Goal: Information Seeking & Learning: Learn about a topic

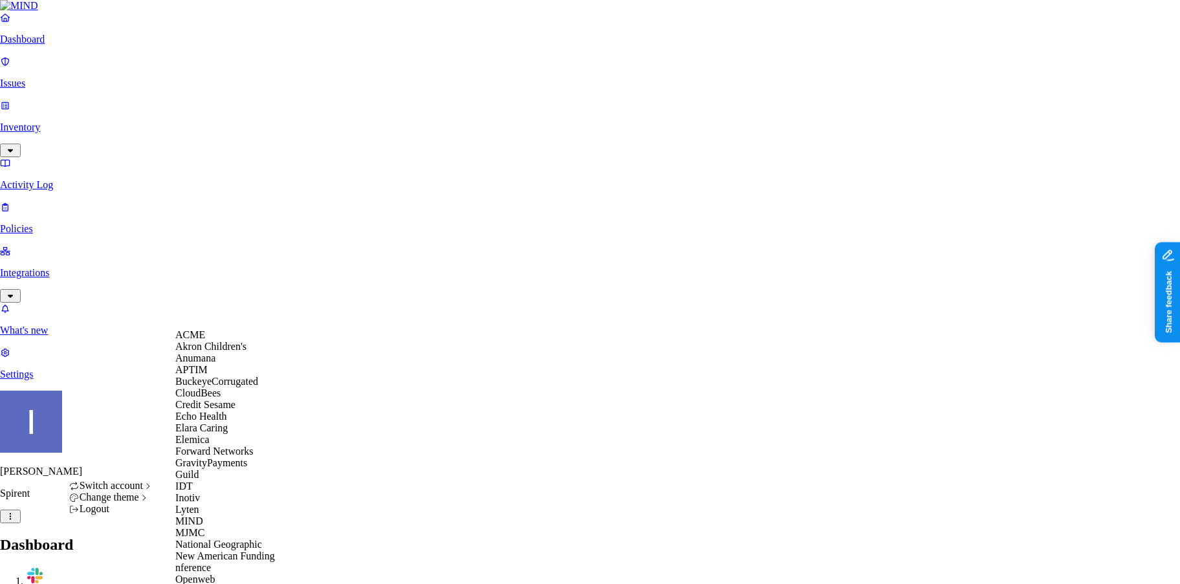
click at [232, 341] on div "ACME" at bounding box center [238, 335] width 126 height 12
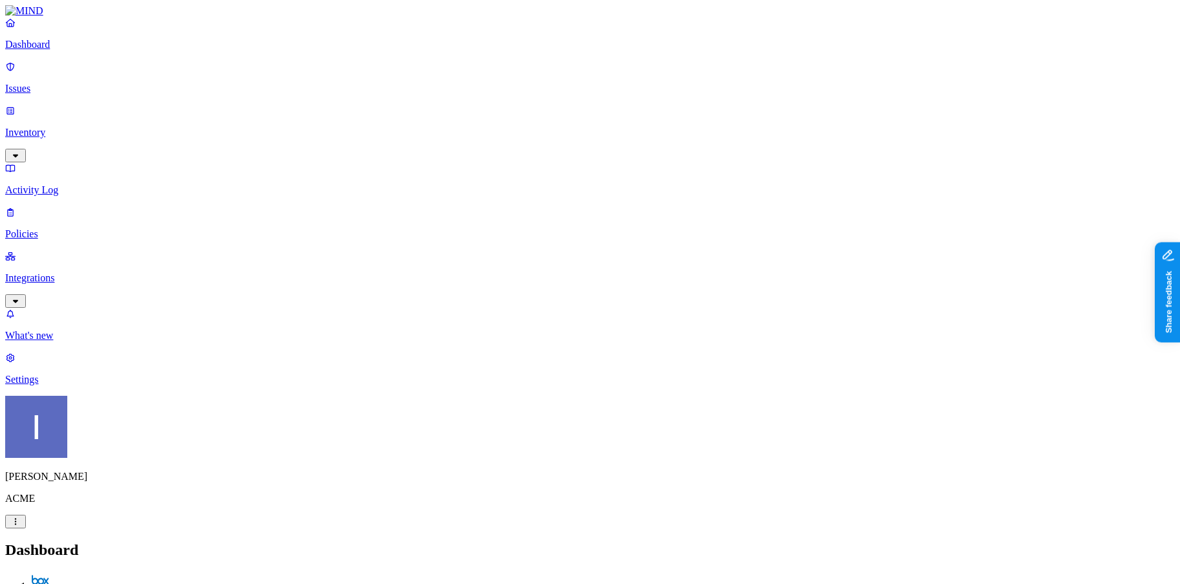
click at [78, 184] on p "Activity Log" at bounding box center [590, 190] width 1170 height 12
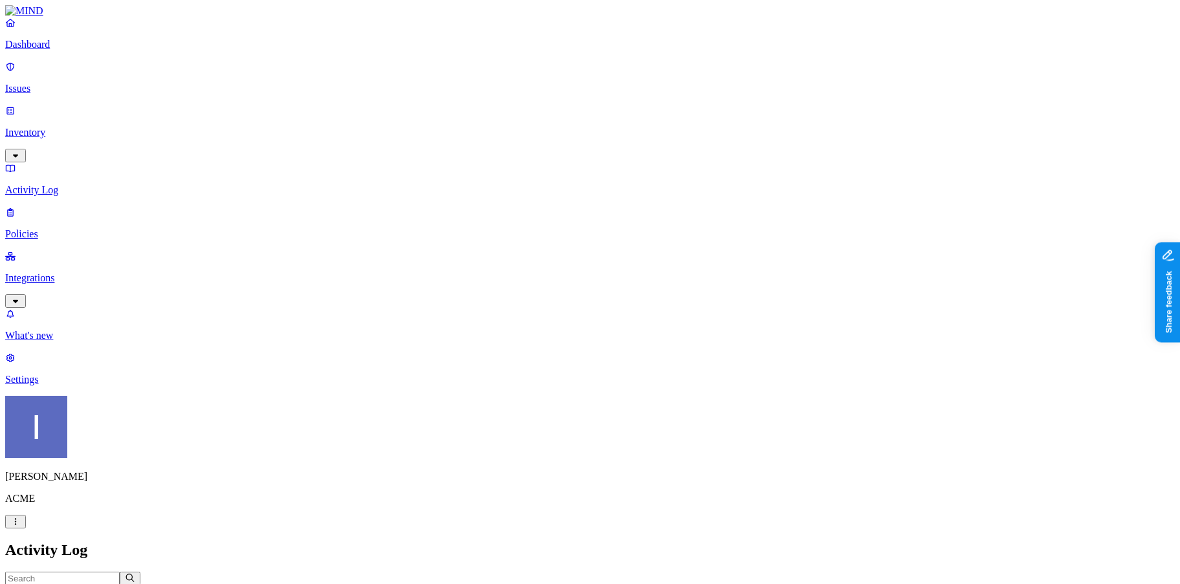
scroll to position [111, 0]
click at [680, 572] on header "35,014 Activities" at bounding box center [590, 584] width 1170 height 25
click at [71, 127] on p "Inventory" at bounding box center [590, 133] width 1170 height 12
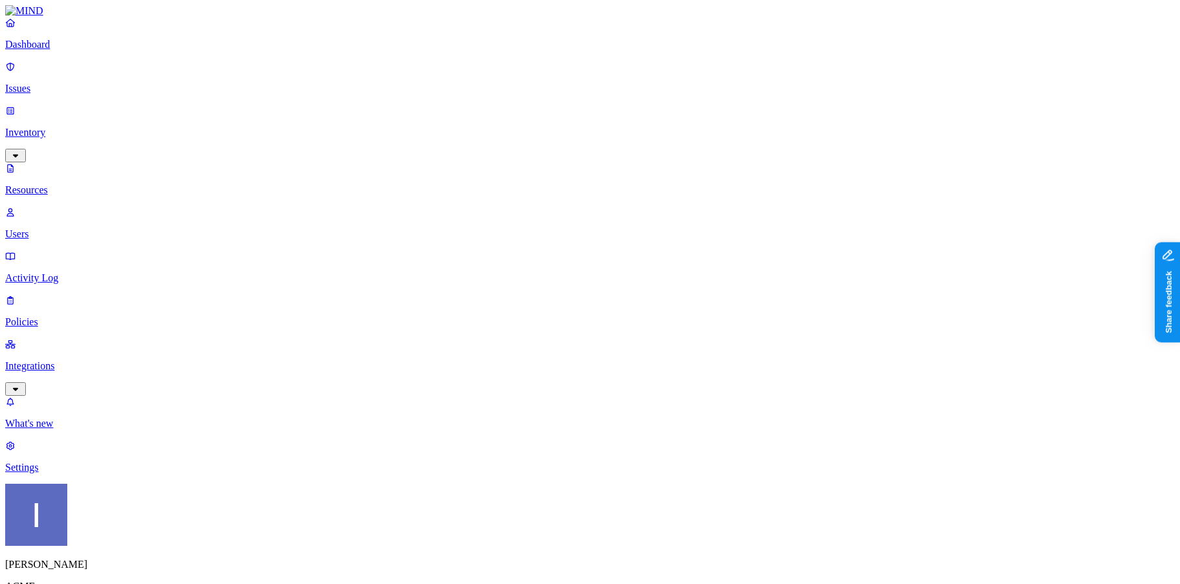
click at [72, 250] on link "Activity Log" at bounding box center [590, 267] width 1170 height 34
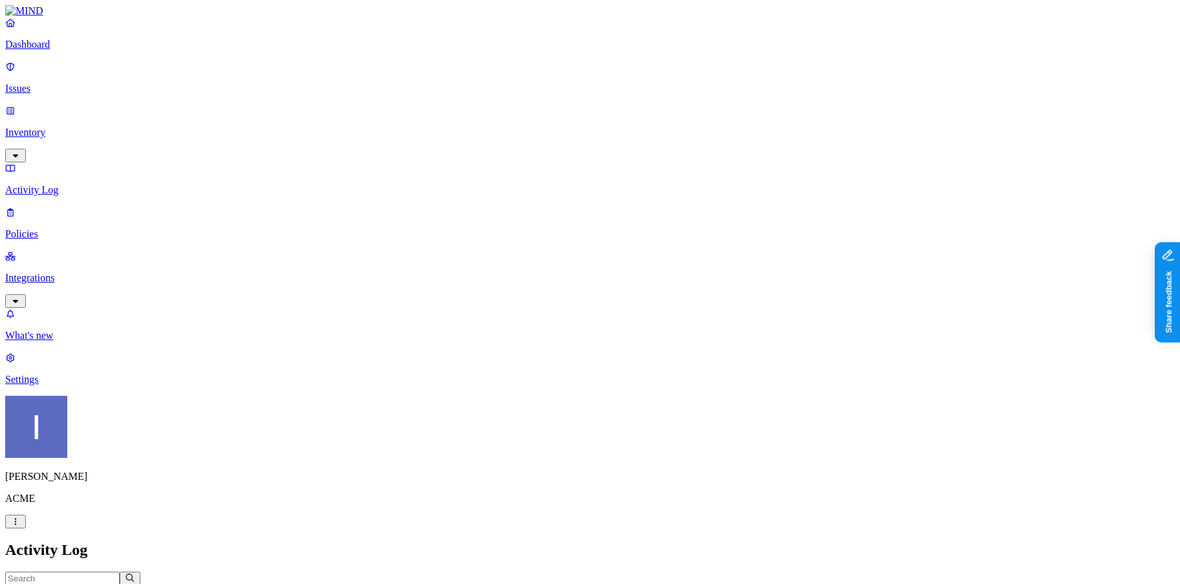
click at [62, 127] on p "Inventory" at bounding box center [590, 133] width 1170 height 12
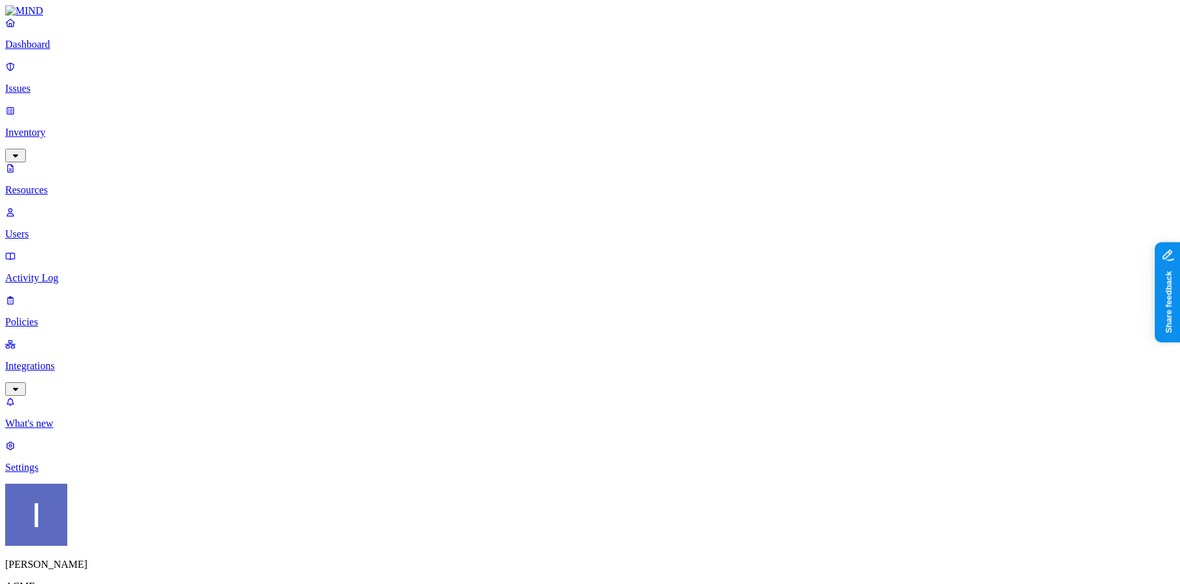
click at [85, 228] on p "Users" at bounding box center [590, 234] width 1170 height 12
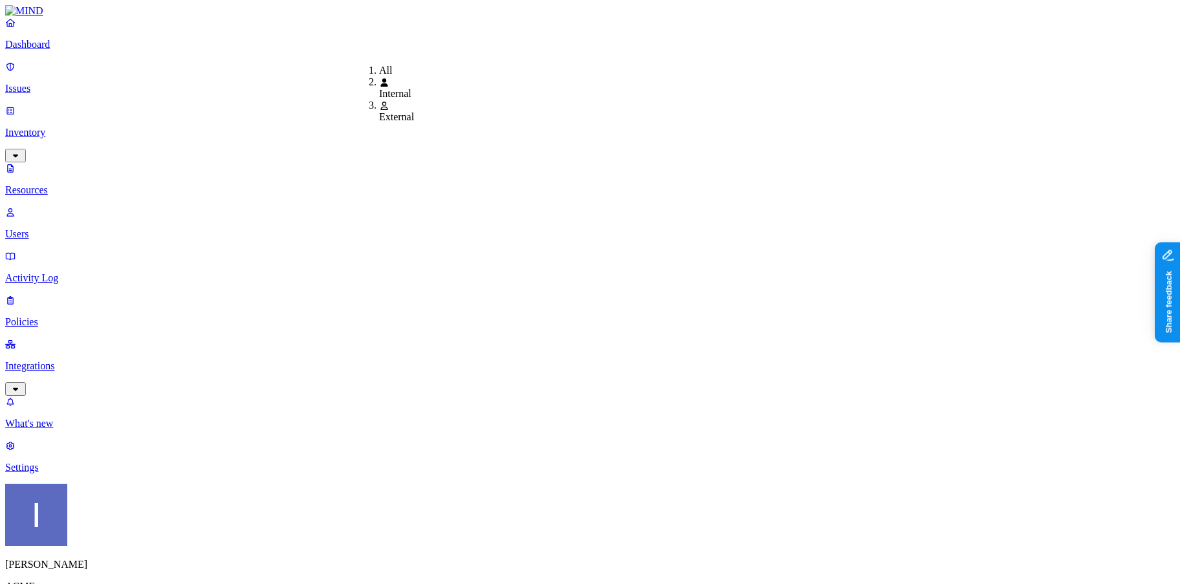
type input "[EMAIL_ADDRESS][DOMAIN_NAME]"
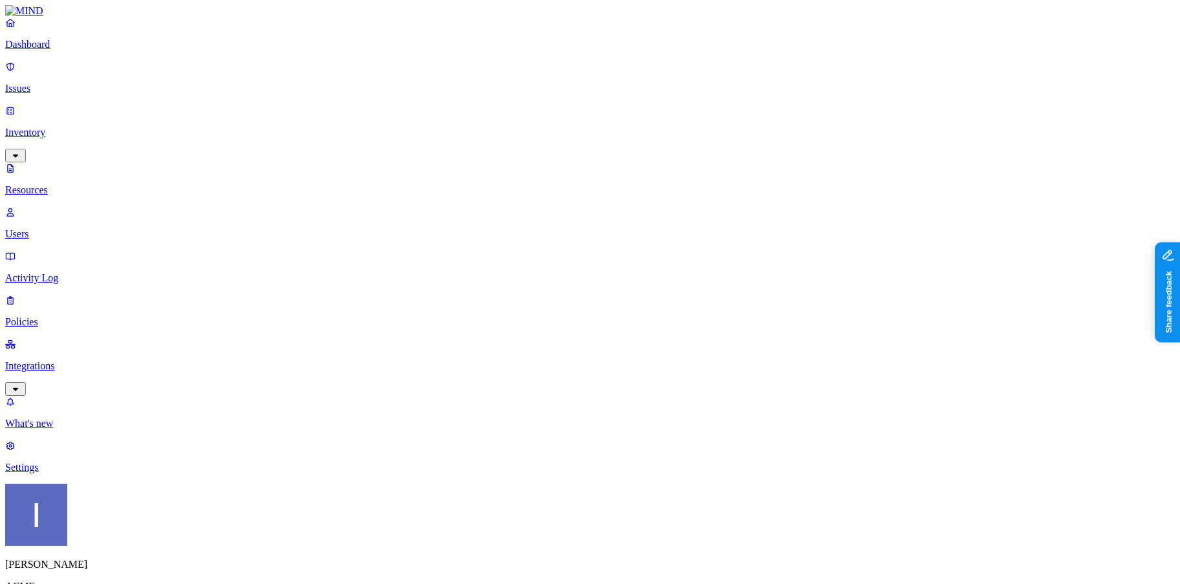
click at [84, 316] on p "Policies" at bounding box center [590, 322] width 1170 height 12
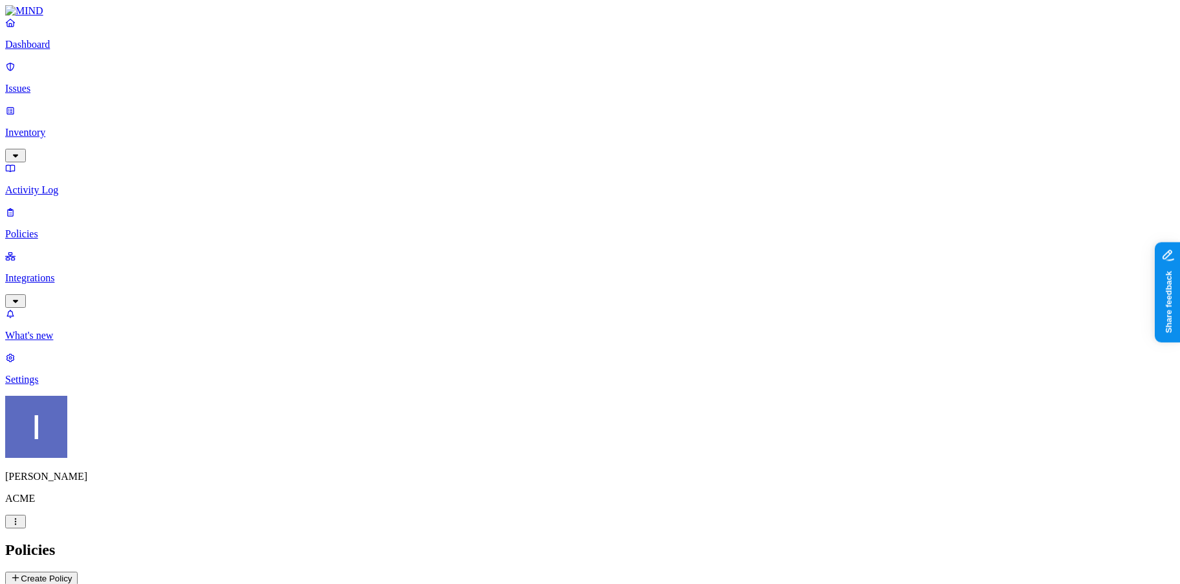
click at [55, 83] on p "Issues" at bounding box center [590, 89] width 1170 height 12
click at [142, 572] on button "Exfiltration" at bounding box center [111, 580] width 61 height 16
click at [76, 576] on div "Exposure" at bounding box center [52, 581] width 45 height 10
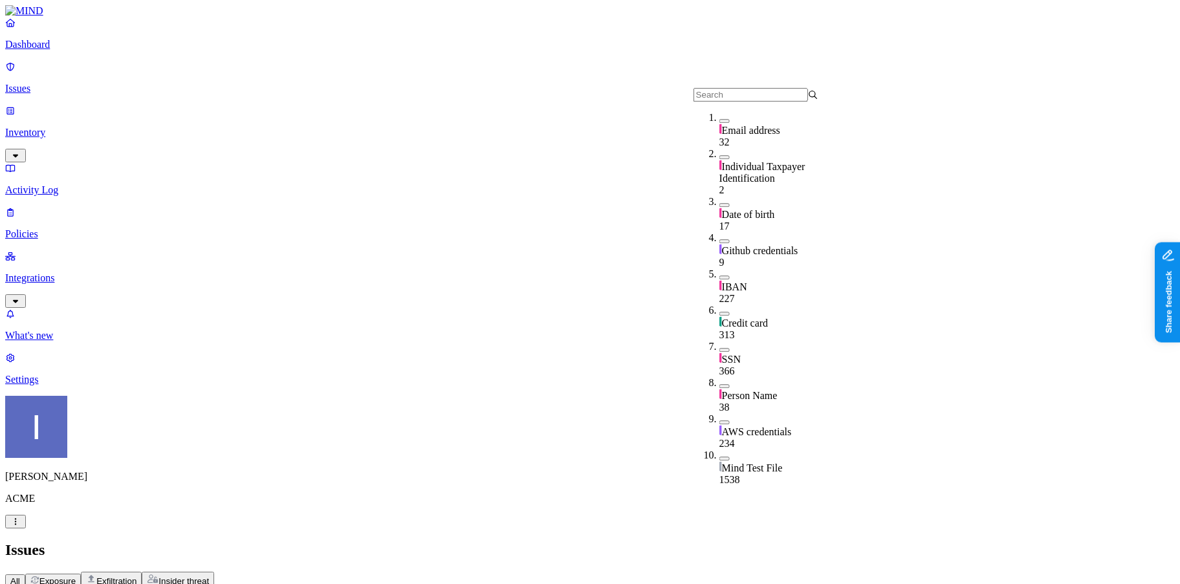
click at [720, 305] on div "Credit card" at bounding box center [782, 317] width 125 height 25
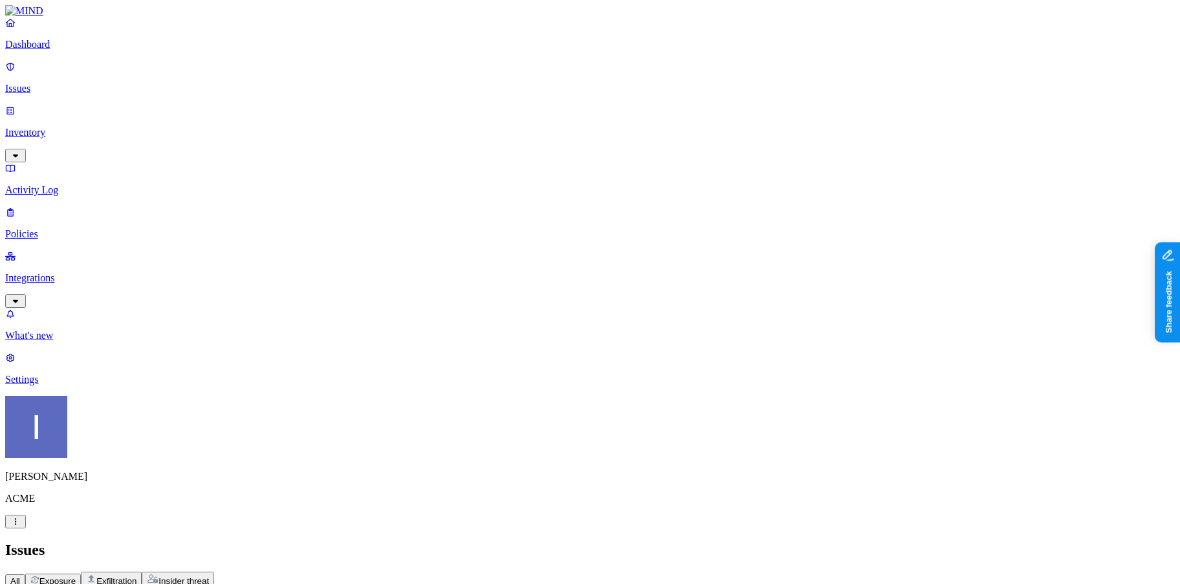
click at [821, 192] on div "Public link 35" at bounding box center [821, 215] width 0 height 47
drag, startPoint x: 883, startPoint y: 104, endPoint x: 960, endPoint y: 104, distance: 77.0
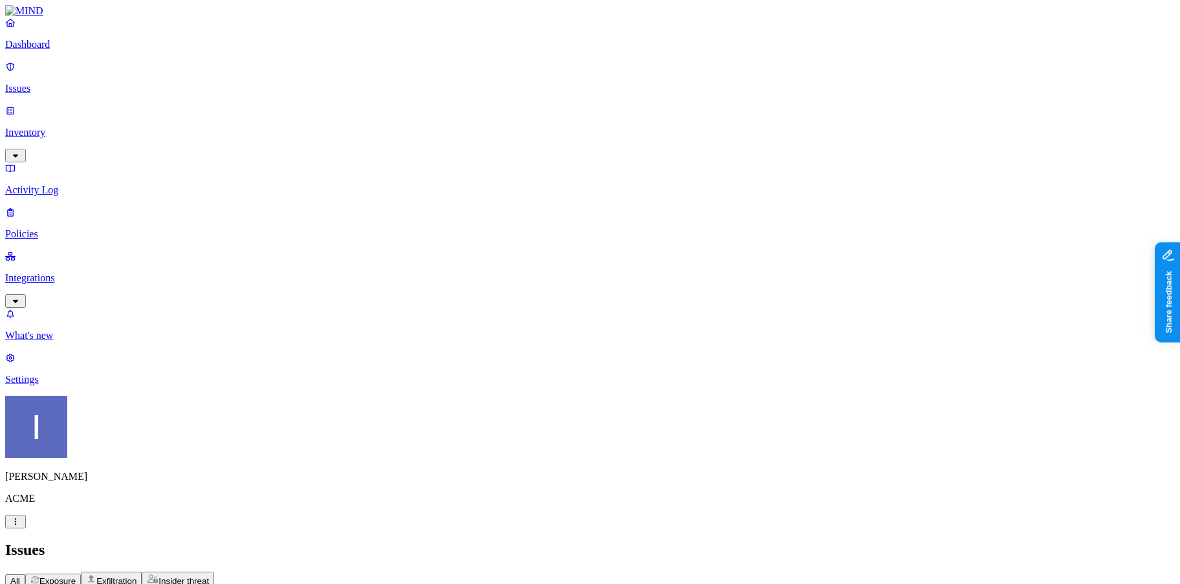
drag, startPoint x: 815, startPoint y: 244, endPoint x: 872, endPoint y: 246, distance: 57.6
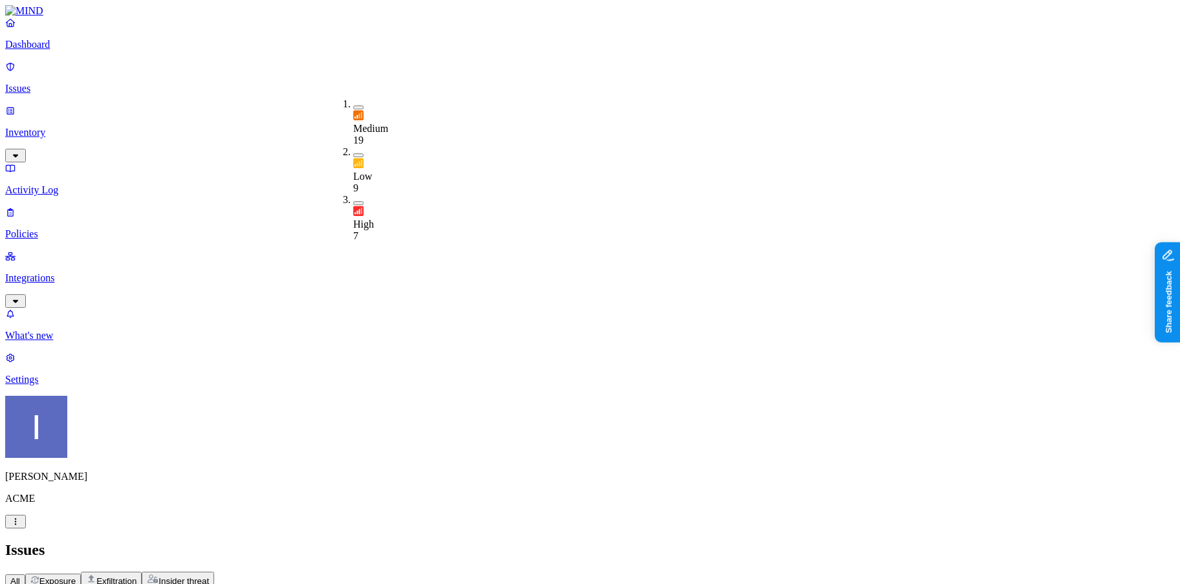
click at [768, 572] on div "All Exposure Exfiltration Insider threat" at bounding box center [590, 580] width 1170 height 16
